Goal: Task Accomplishment & Management: Manage account settings

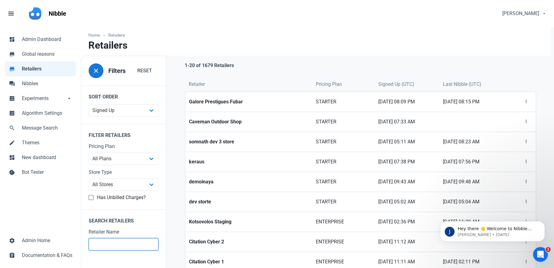
click at [114, 243] on input "text" at bounding box center [124, 244] width 70 height 12
type input "wype"
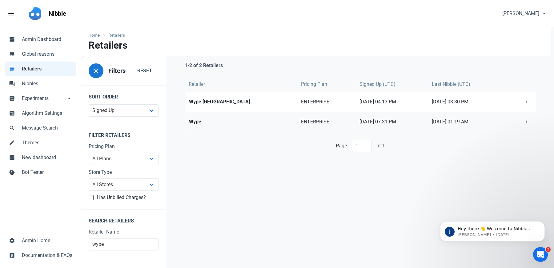
click at [200, 119] on strong "Wype" at bounding box center [241, 121] width 105 height 7
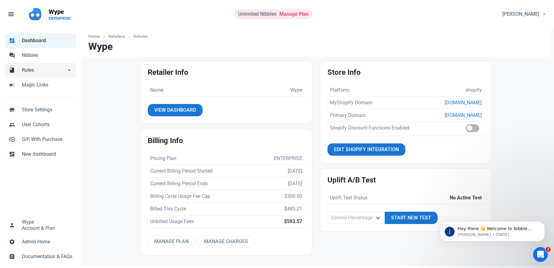
click at [26, 66] on link "book Rules arrow_drop_down" at bounding box center [40, 70] width 71 height 15
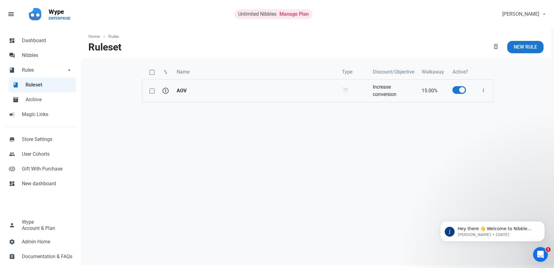
click at [215, 90] on strong "AOV" at bounding box center [256, 90] width 158 height 7
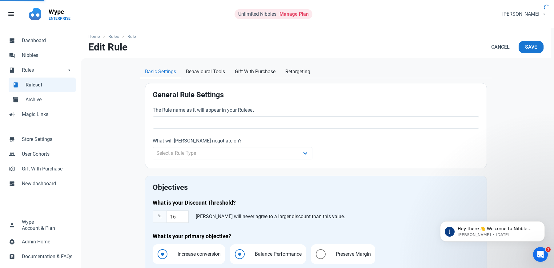
type input "AOV"
select select "cart"
type input "15.00"
radio input "true"
radio input "false"
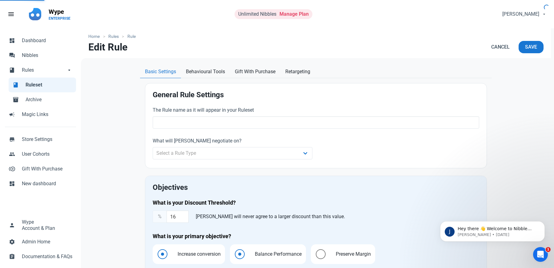
radio input "true"
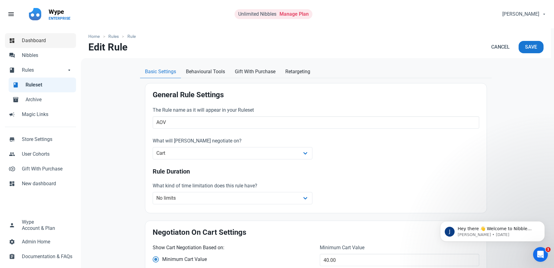
click at [36, 41] on span "Dashboard" at bounding box center [47, 40] width 50 height 7
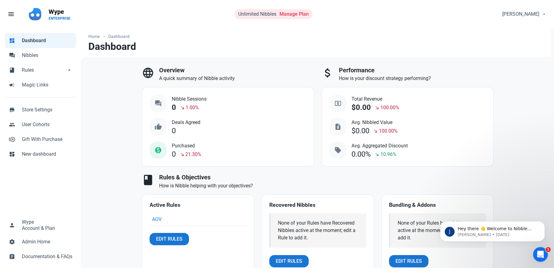
select select "7d"
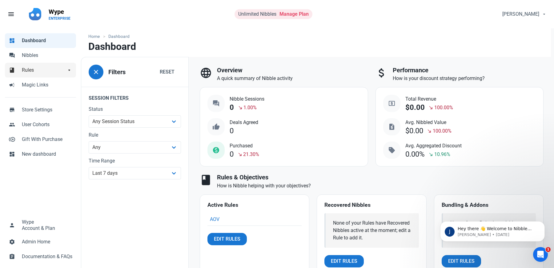
click at [28, 72] on span "Rules" at bounding box center [44, 69] width 44 height 7
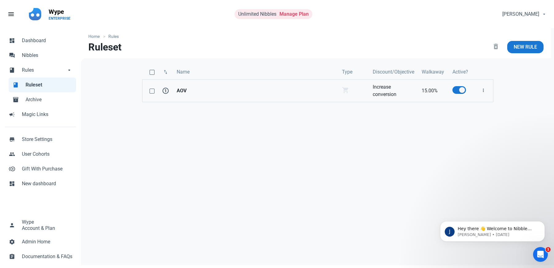
click at [235, 90] on strong "AOV" at bounding box center [256, 90] width 158 height 7
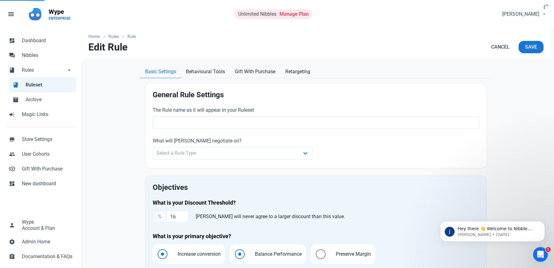
type input "AOV"
select select "cart"
type input "15.00"
radio input "true"
radio input "false"
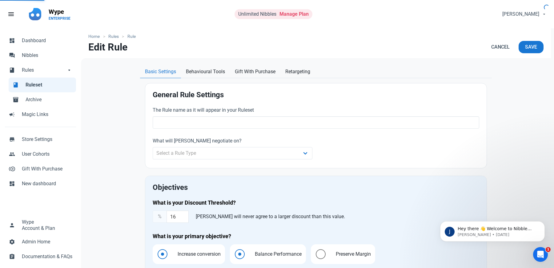
radio input "true"
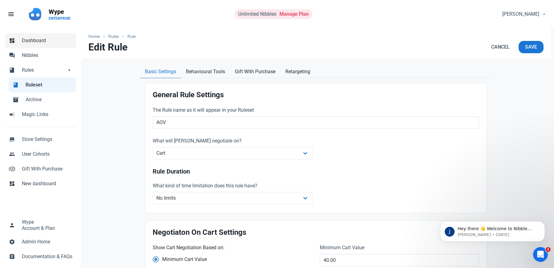
click at [43, 42] on span "Dashboard" at bounding box center [47, 40] width 50 height 7
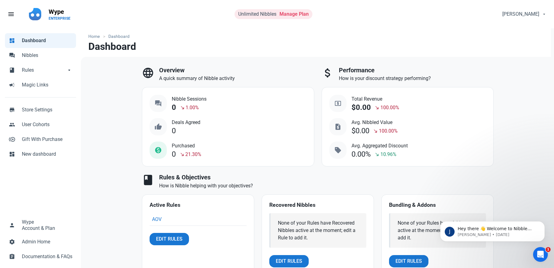
select select "7d"
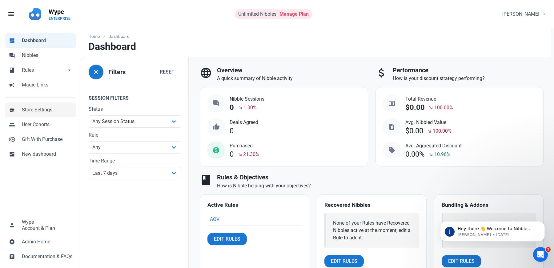
click at [37, 106] on span "Store Settings" at bounding box center [47, 109] width 50 height 7
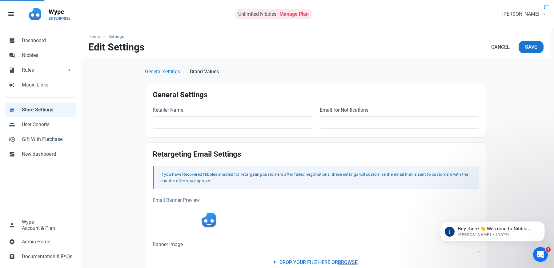
type input "Wype"
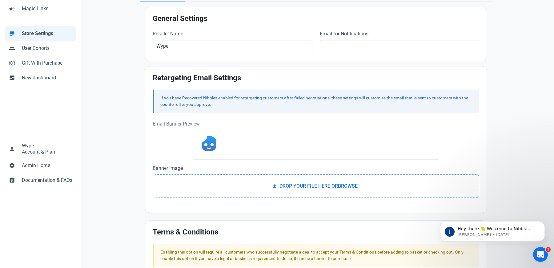
scroll to position [91, 0]
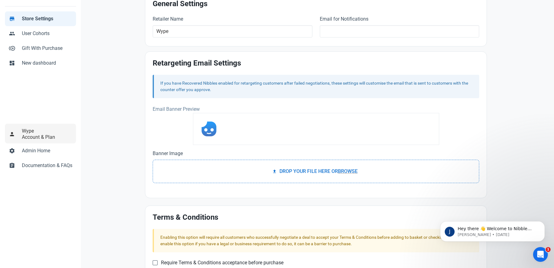
click at [33, 140] on span "Account & Plan" at bounding box center [38, 137] width 33 height 5
